Goal: Find specific page/section: Find specific page/section

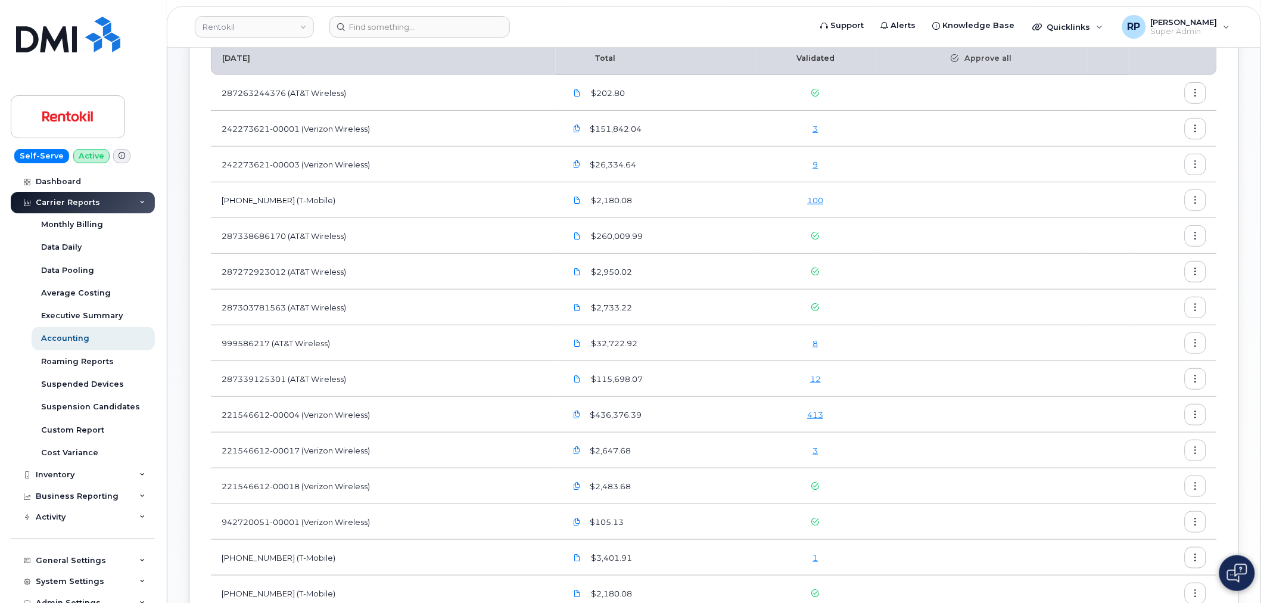
scroll to position [388, 0]
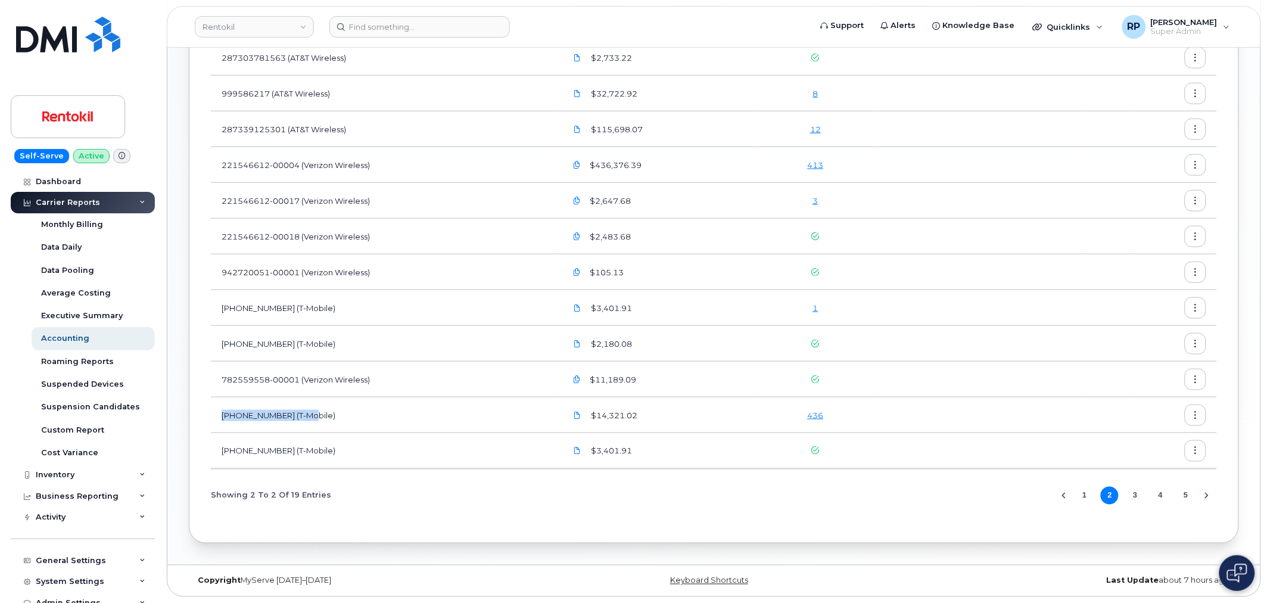
drag, startPoint x: 217, startPoint y: 414, endPoint x: 365, endPoint y: 418, distance: 147.8
click at [365, 418] on td "[PHONE_NUMBER] (T-Mobile)" at bounding box center [383, 415] width 345 height 36
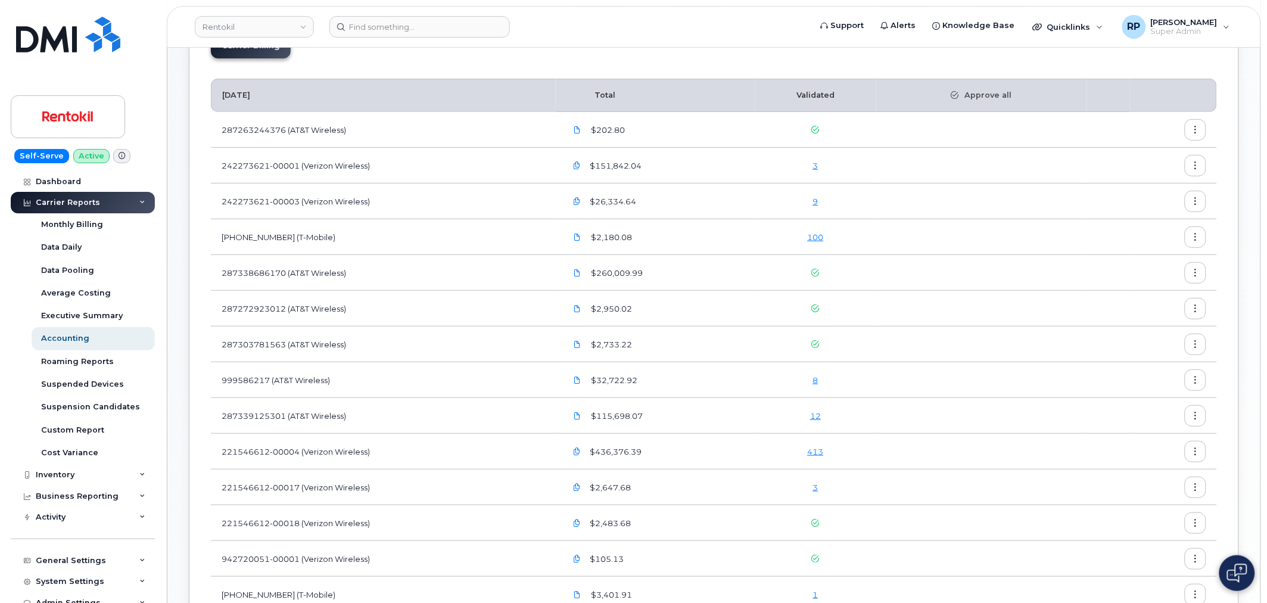
scroll to position [57, 0]
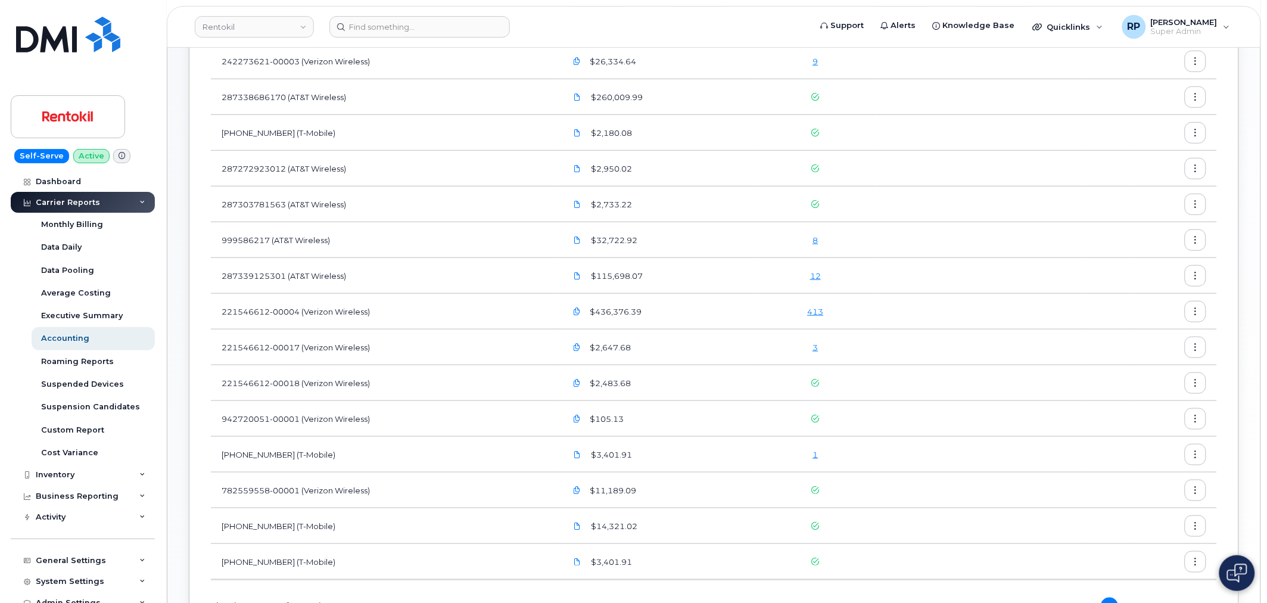
scroll to position [132, 0]
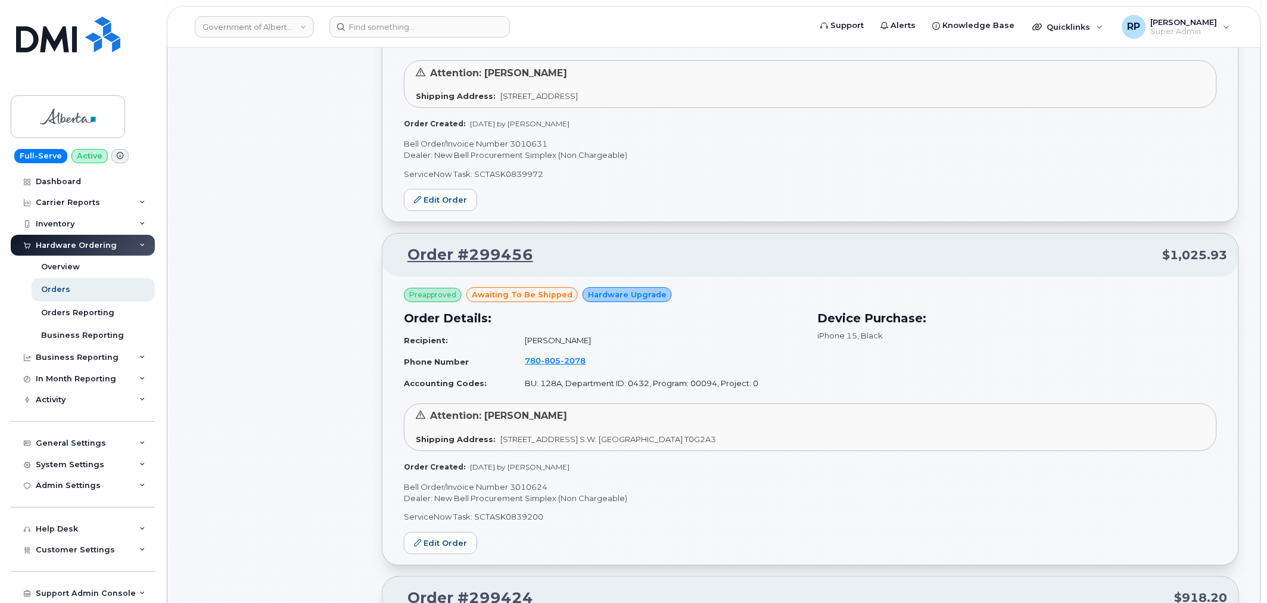
scroll to position [43, 0]
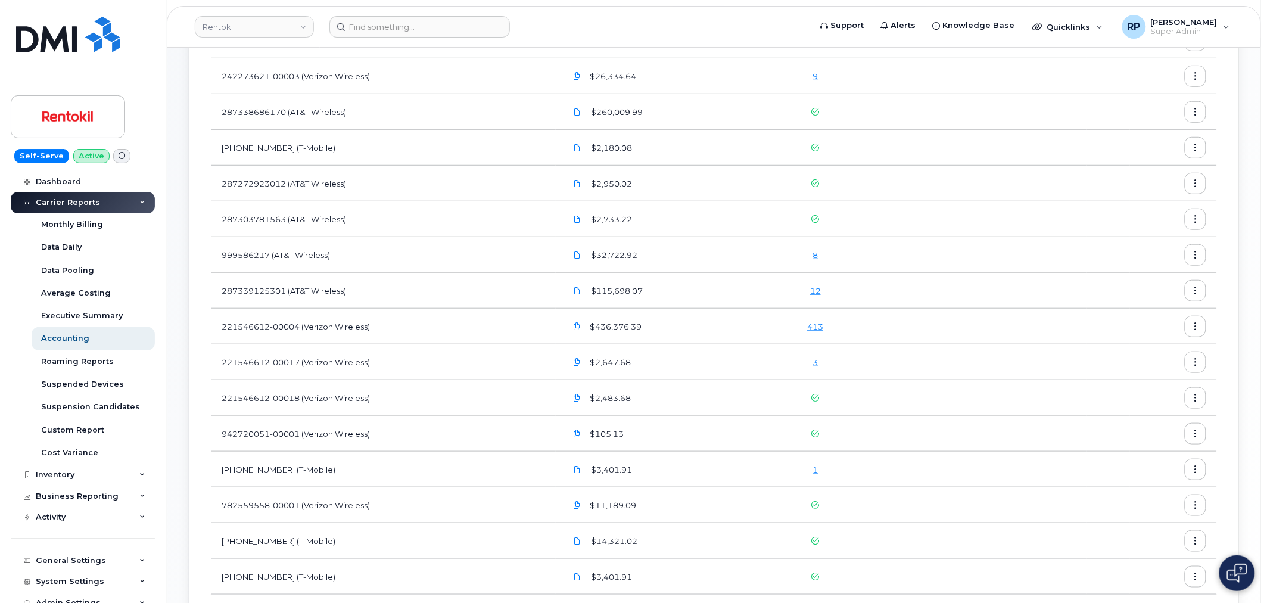
scroll to position [116, 0]
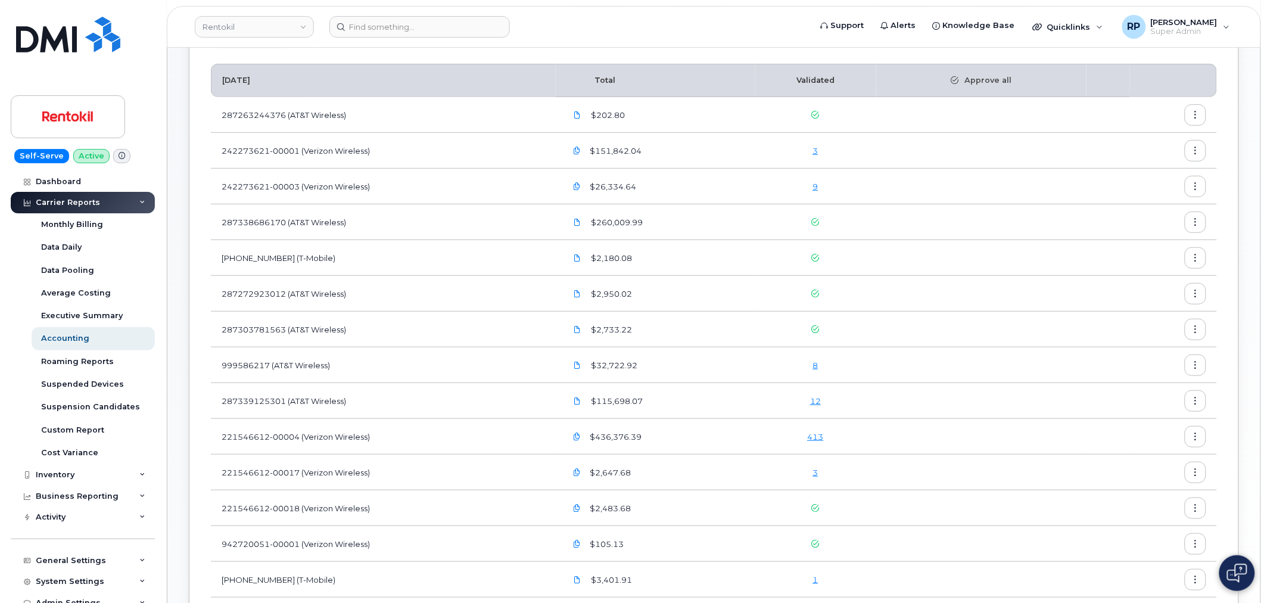
click at [732, 394] on div "$115,698.07" at bounding box center [656, 400] width 178 height 21
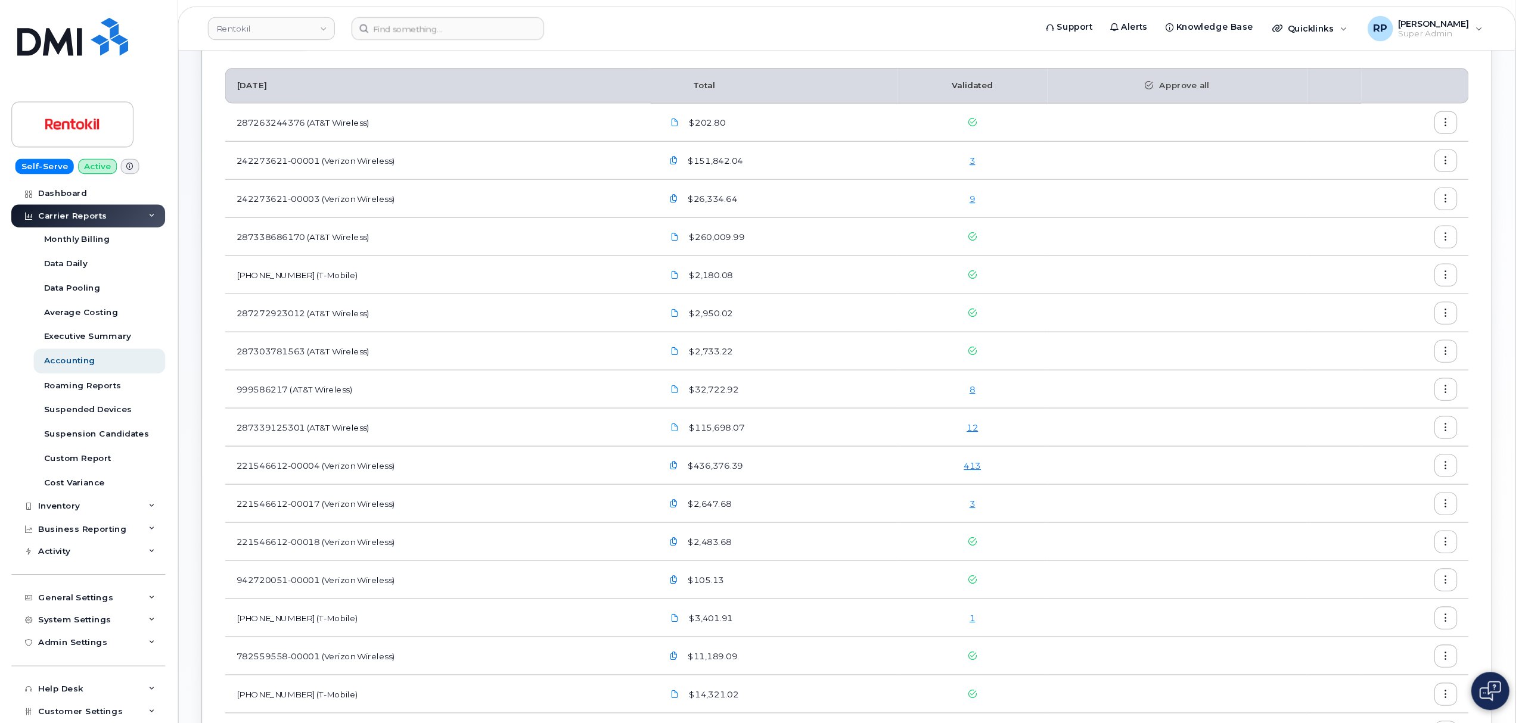
scroll to position [116, 0]
